Goal: Task Accomplishment & Management: Manage account settings

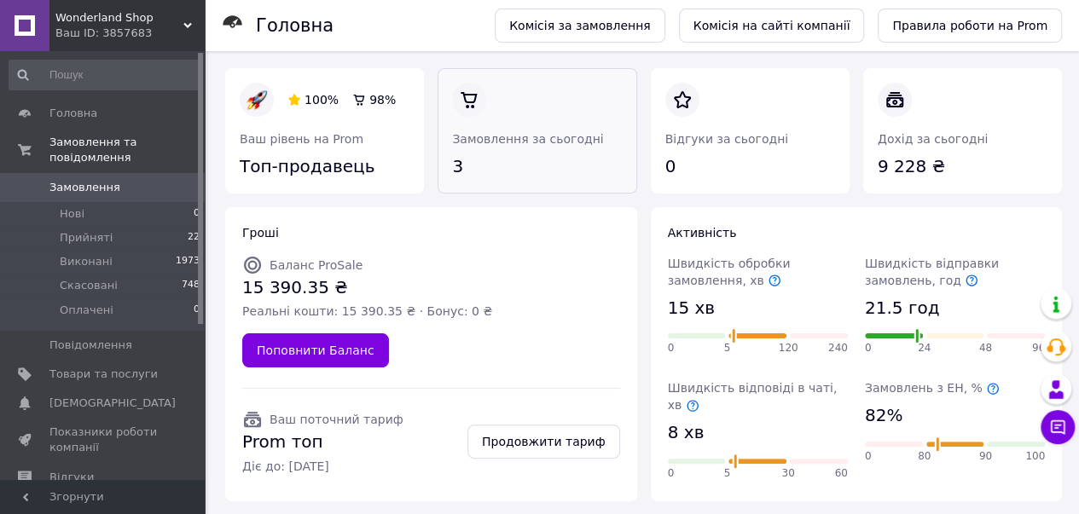
click at [452, 179] on link at bounding box center [452, 179] width 0 height 0
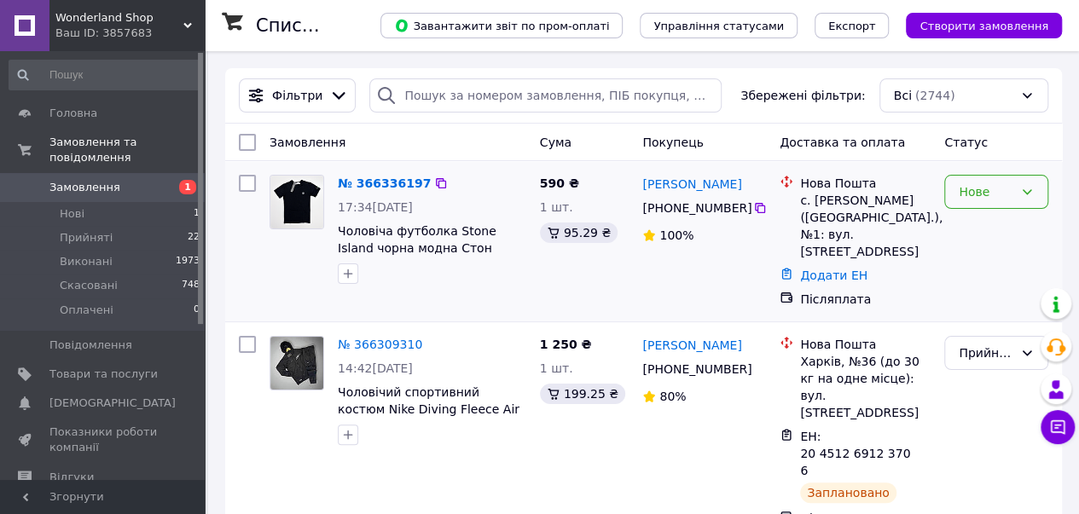
click at [1029, 192] on icon at bounding box center [1026, 191] width 9 height 5
click at [992, 229] on li "Прийнято" at bounding box center [996, 228] width 102 height 31
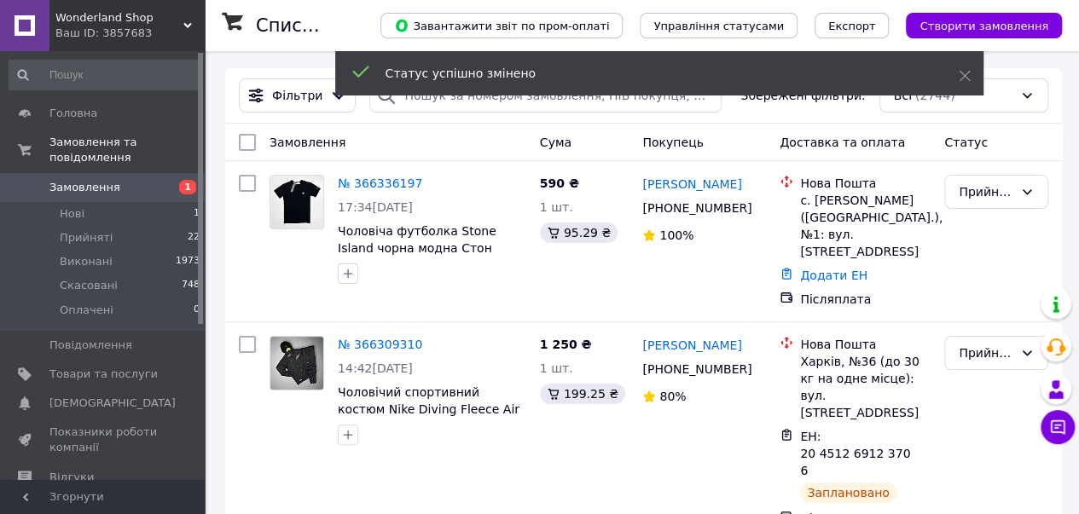
click at [377, 182] on link "№ 366336197" at bounding box center [380, 184] width 84 height 14
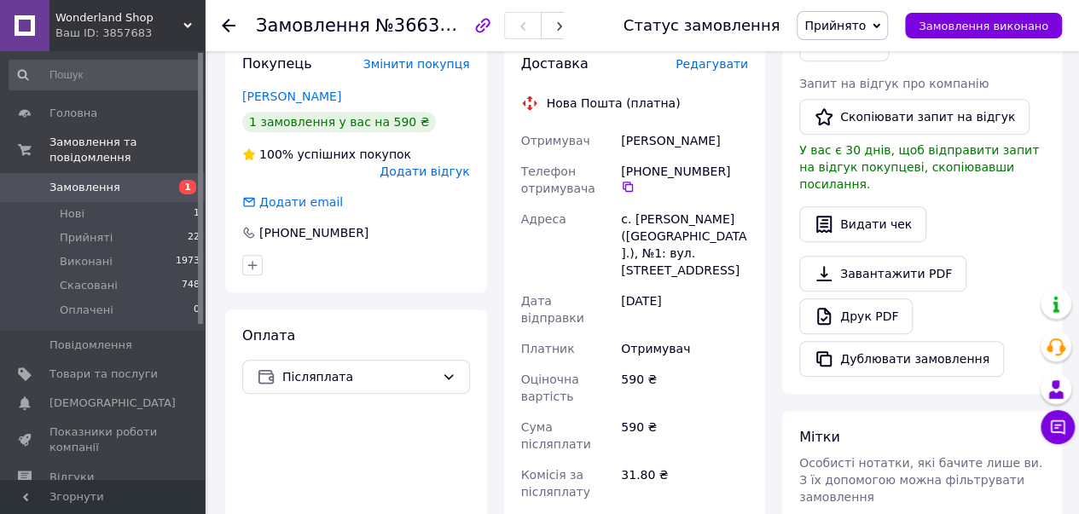
scroll to position [426, 0]
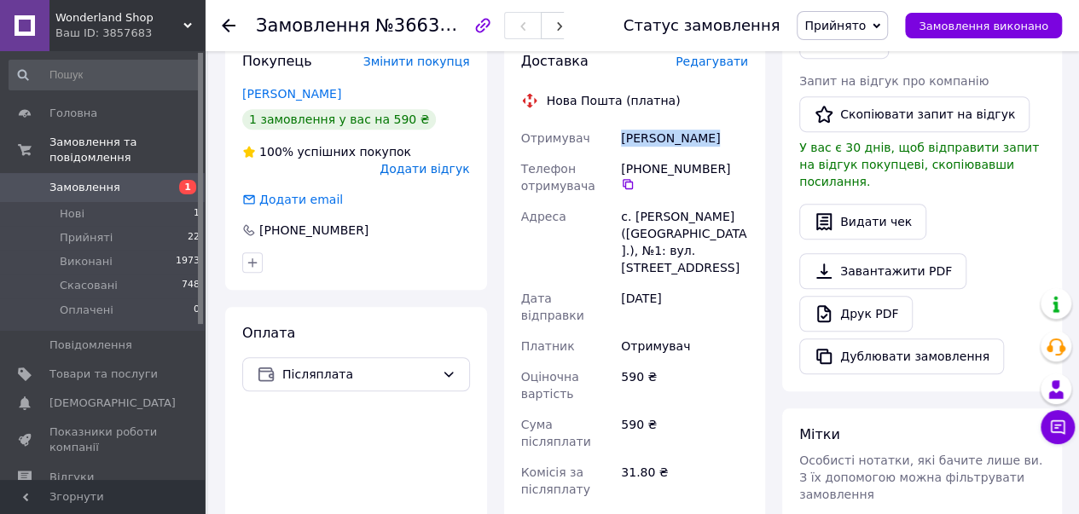
drag, startPoint x: 616, startPoint y: 141, endPoint x: 705, endPoint y: 140, distance: 88.7
click at [705, 140] on div "[PERSON_NAME]" at bounding box center [684, 138] width 134 height 31
copy div "[PERSON_NAME]"
click at [634, 177] on icon at bounding box center [628, 184] width 14 height 14
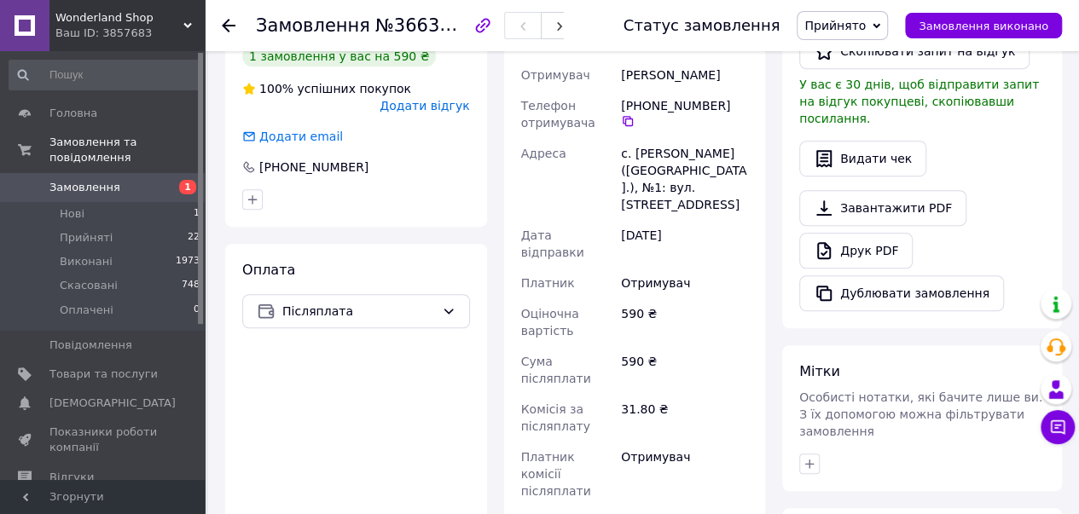
scroll to position [568, 0]
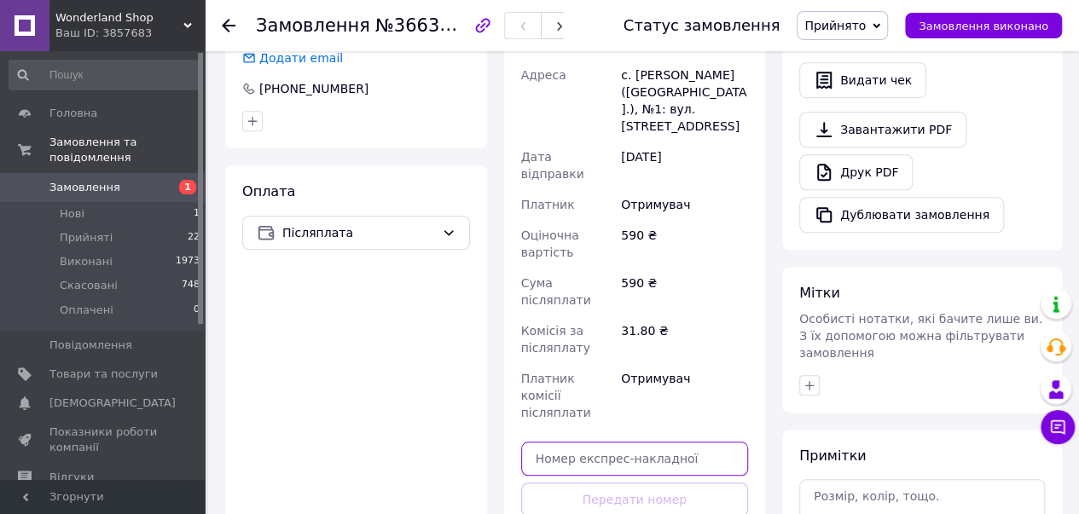
paste input "20451269212125"
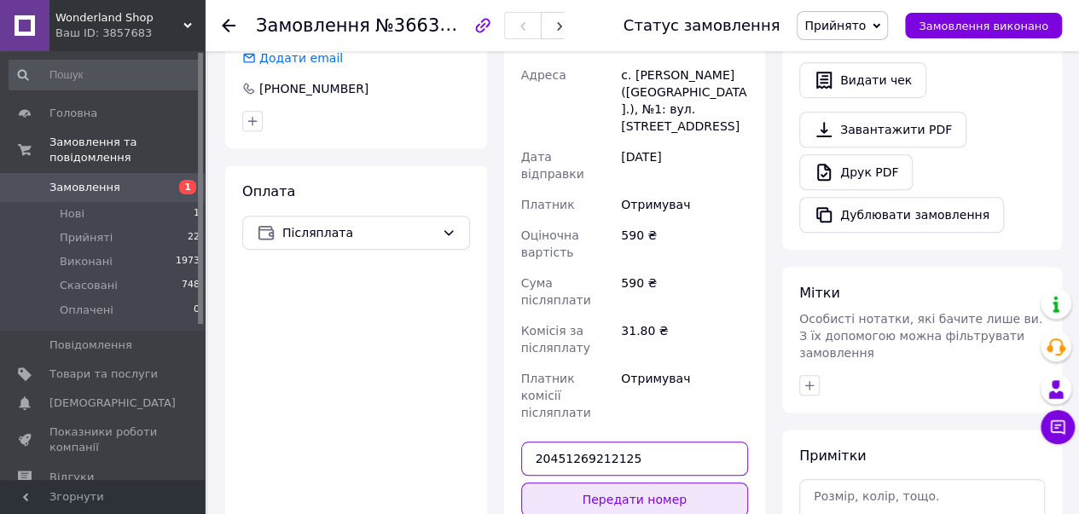
type input "20451269212125"
click at [645, 483] on button "Передати номер" at bounding box center [635, 500] width 228 height 34
